Goal: Information Seeking & Learning: Understand process/instructions

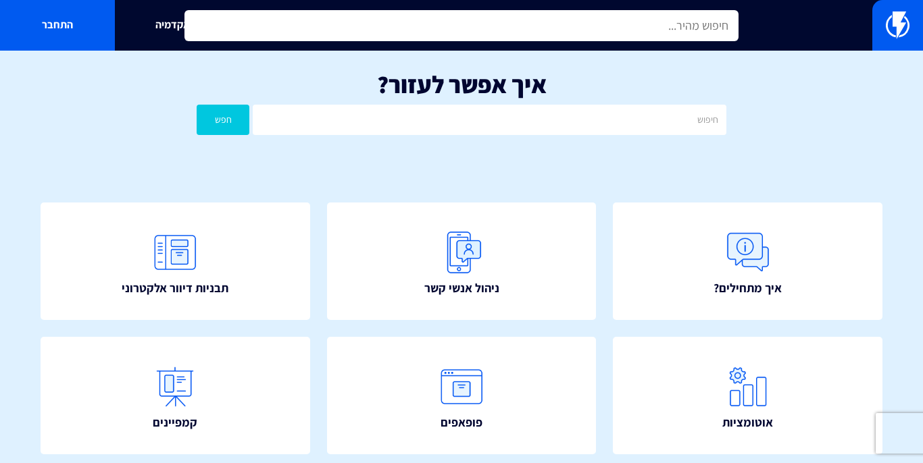
click at [582, 30] on input "text" at bounding box center [461, 25] width 554 height 31
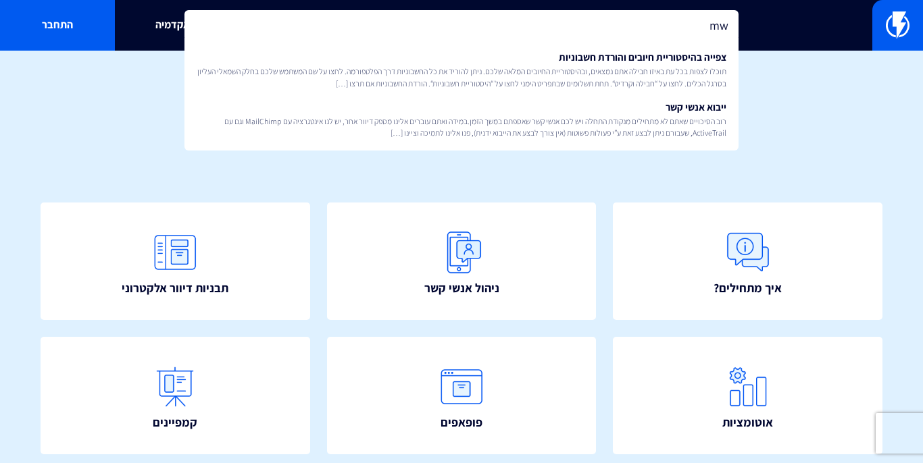
type input "m"
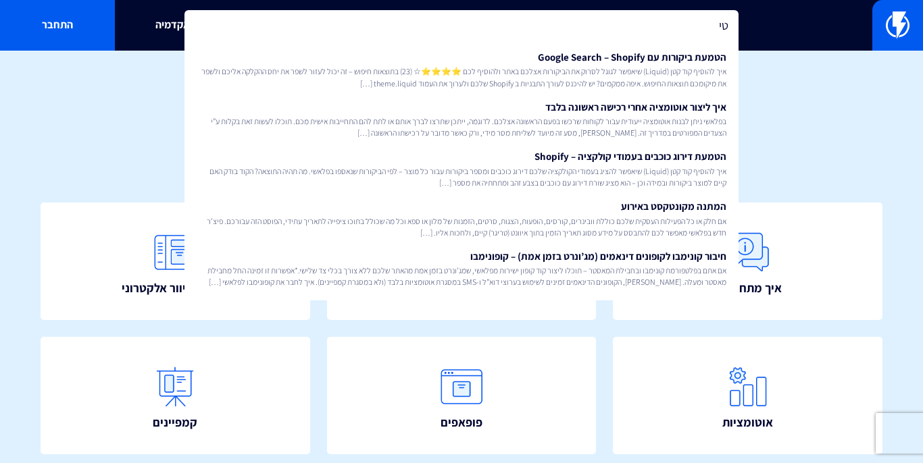
type input "ט"
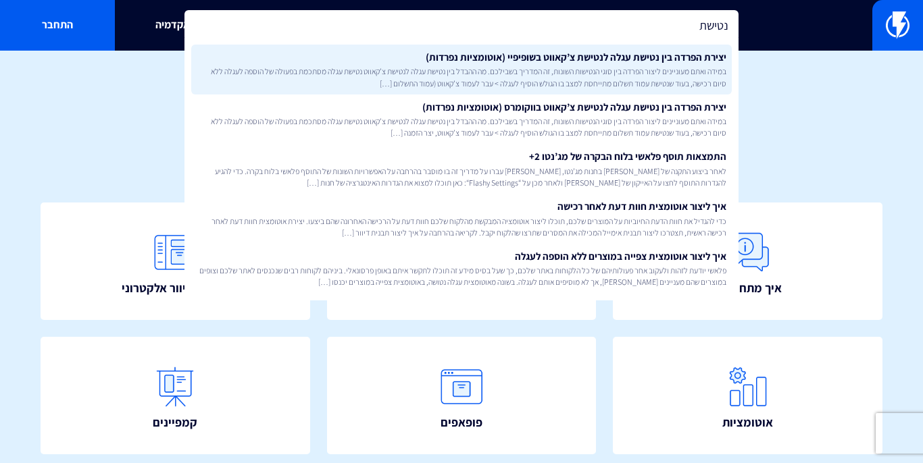
type input "נטישת"
click at [601, 83] on span "במידה ואתם מעוניינים ליצור הפרדה בין סוגי הנטישות השונות, זה המדריך בשבילכם. מה…" at bounding box center [462, 77] width 530 height 23
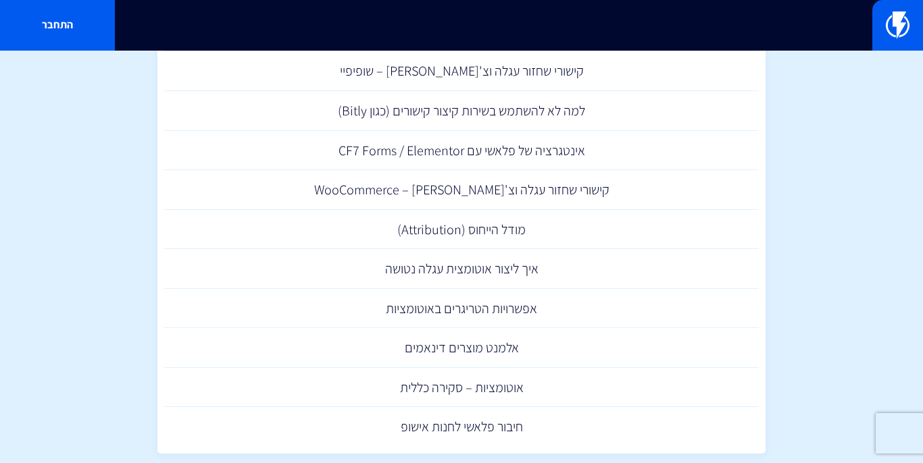
scroll to position [268, 0]
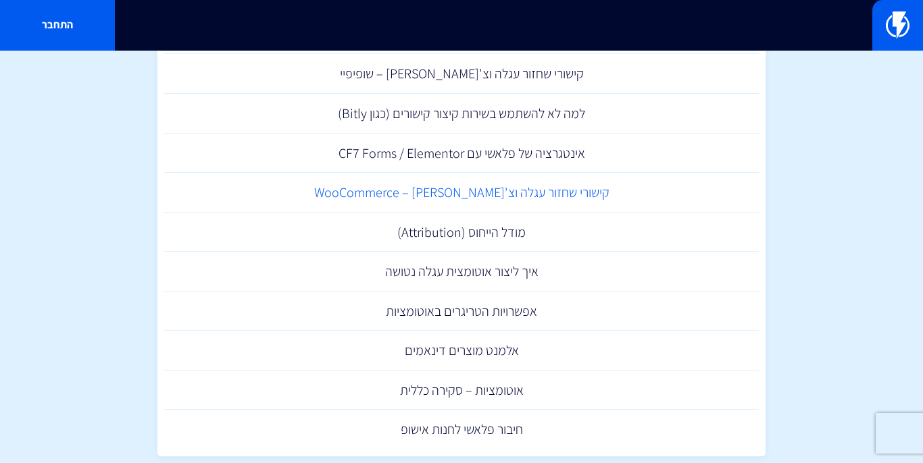
click at [566, 193] on link "קישורי שחזור עגלה וצ'קאווט – WooCommerce" at bounding box center [461, 193] width 595 height 40
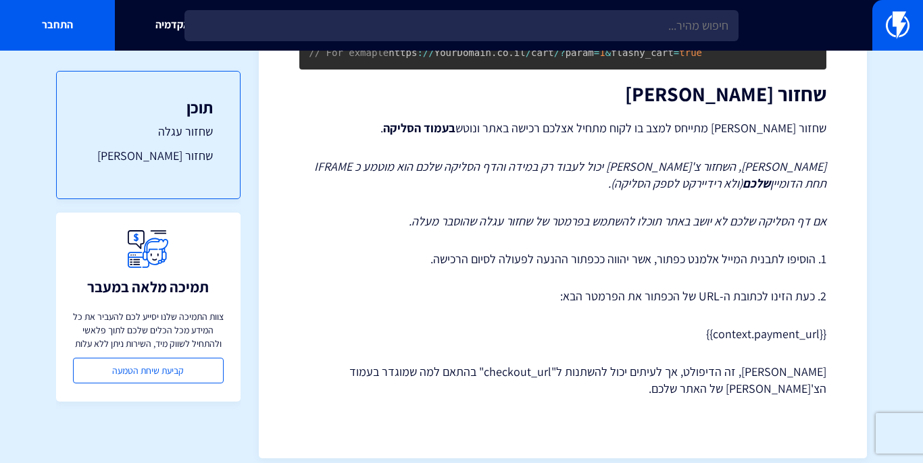
scroll to position [988, 0]
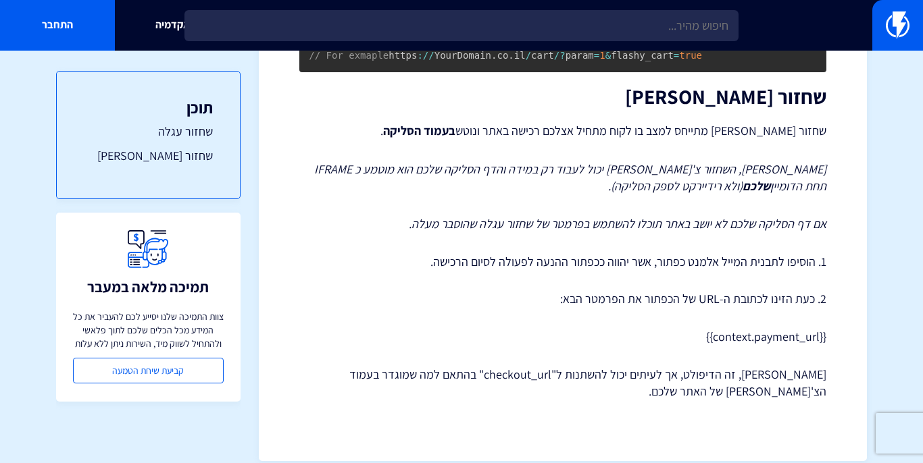
click at [809, 328] on p "{{context.payment_url}}" at bounding box center [562, 337] width 527 height 18
